Goal: Information Seeking & Learning: Find specific fact

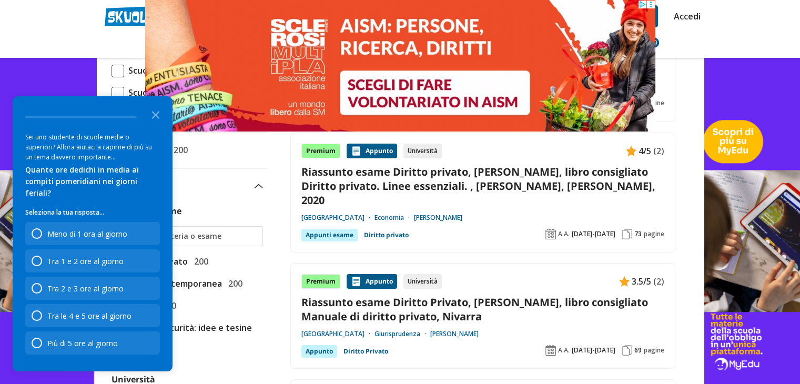
scroll to position [238, 0]
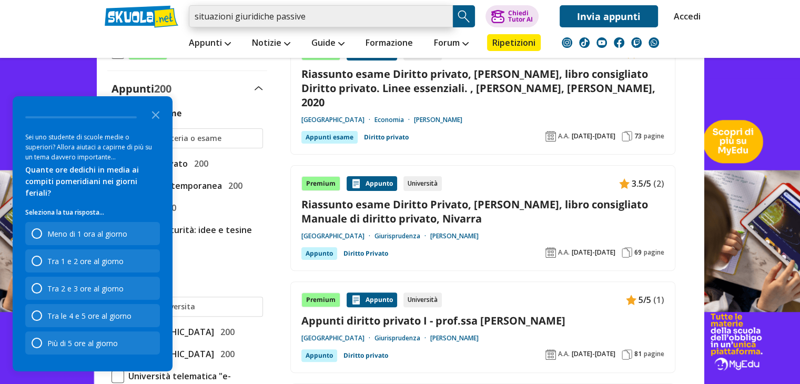
click at [330, 11] on input "situazioni giuridiche passive" at bounding box center [321, 16] width 264 height 22
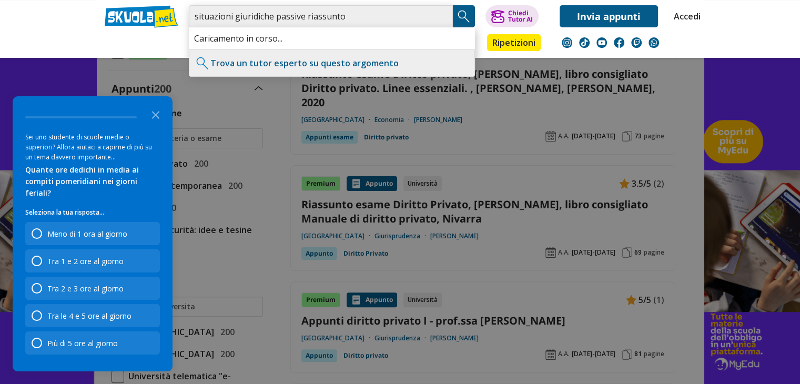
type input "situazioni giuridiche passive riassunto"
